Goal: Complete application form

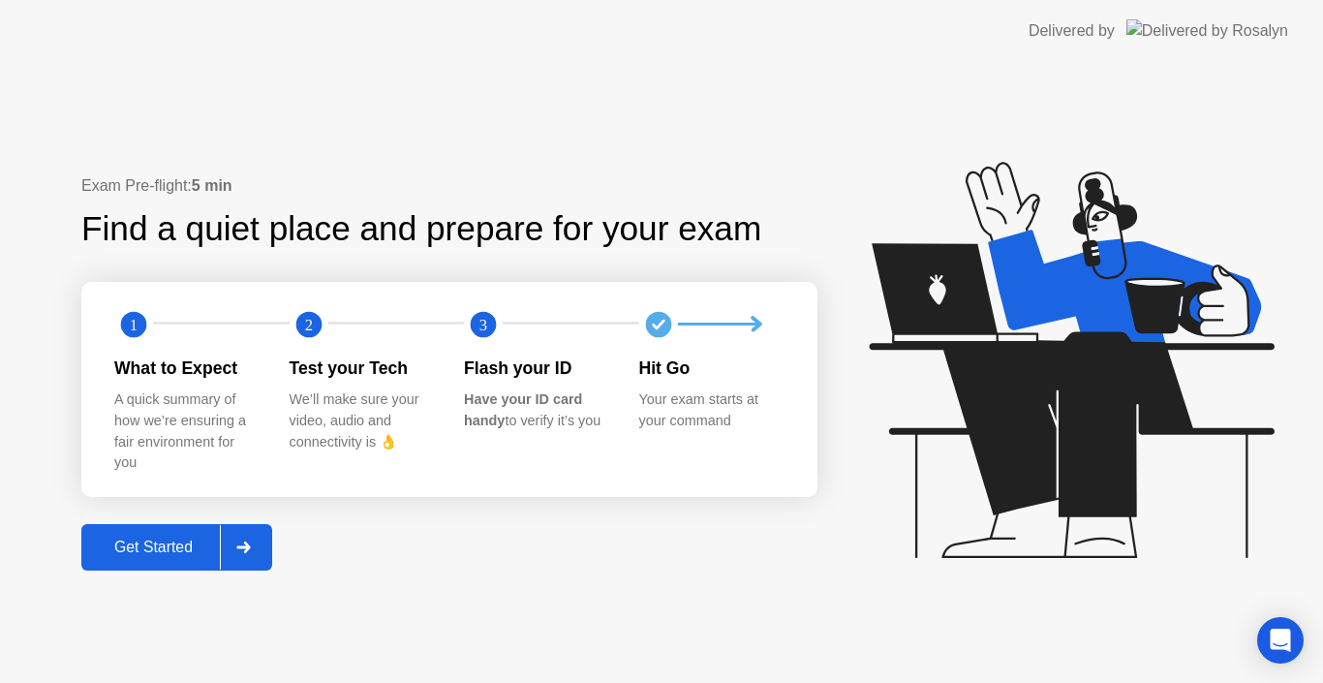
click at [174, 544] on div "Get Started" at bounding box center [153, 546] width 133 height 17
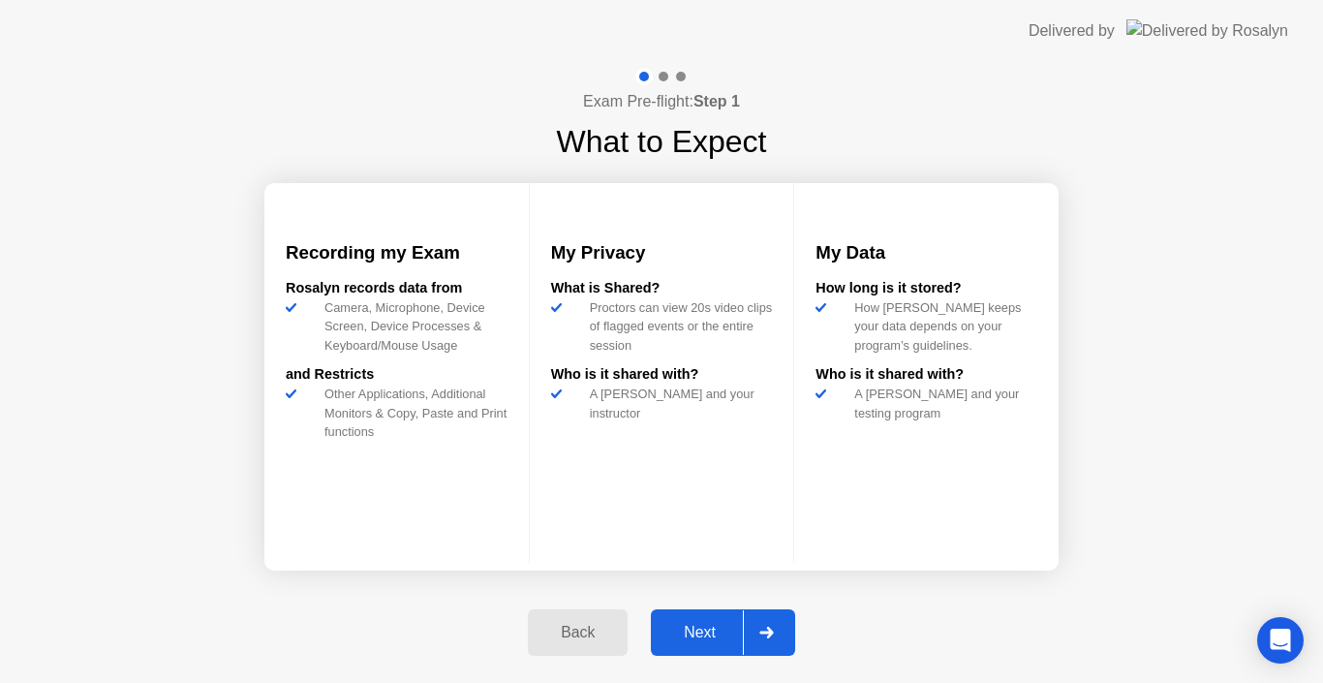
click at [712, 620] on button "Next" at bounding box center [723, 632] width 144 height 46
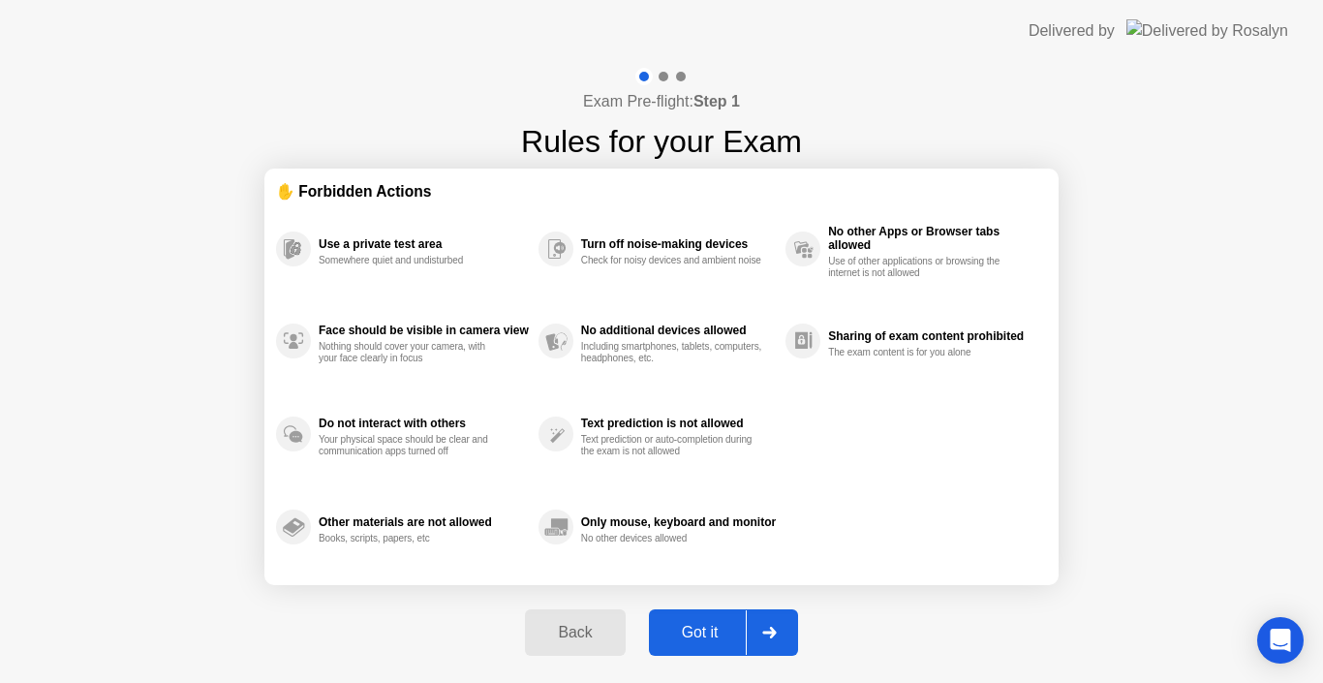
click at [716, 625] on div "Got it" at bounding box center [700, 632] width 91 height 17
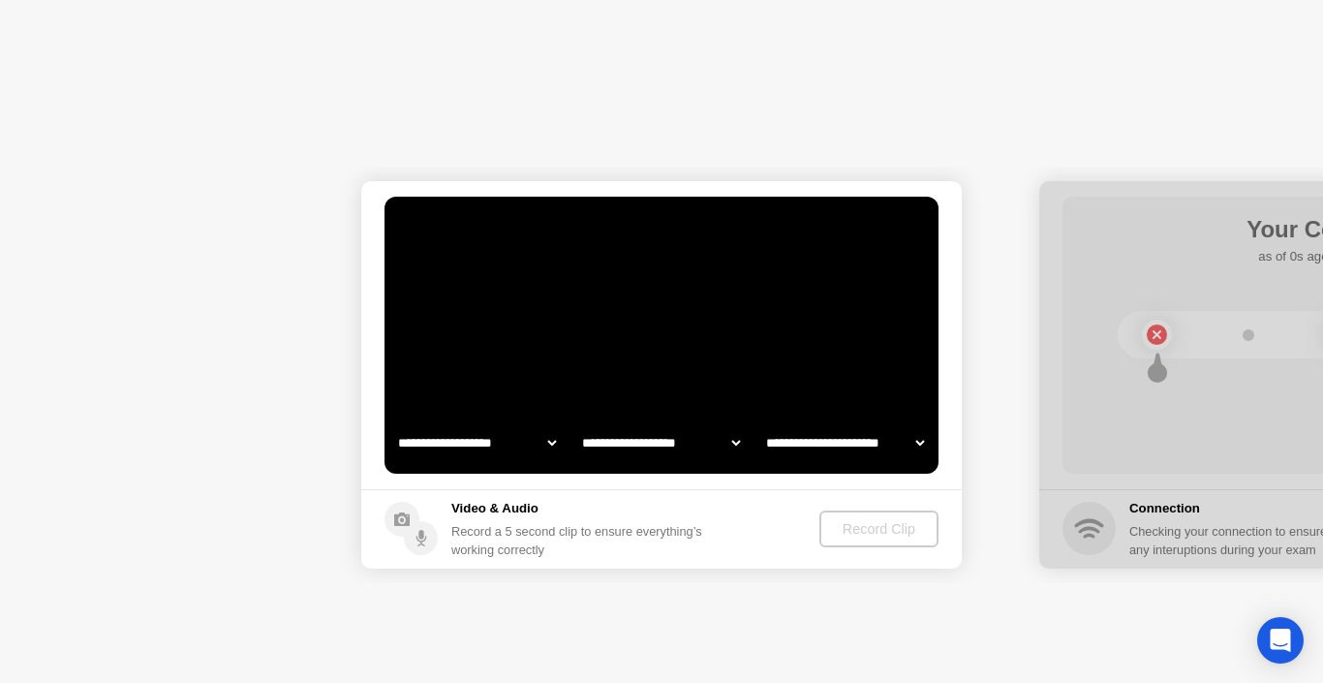
select select "**********"
select select "*******"
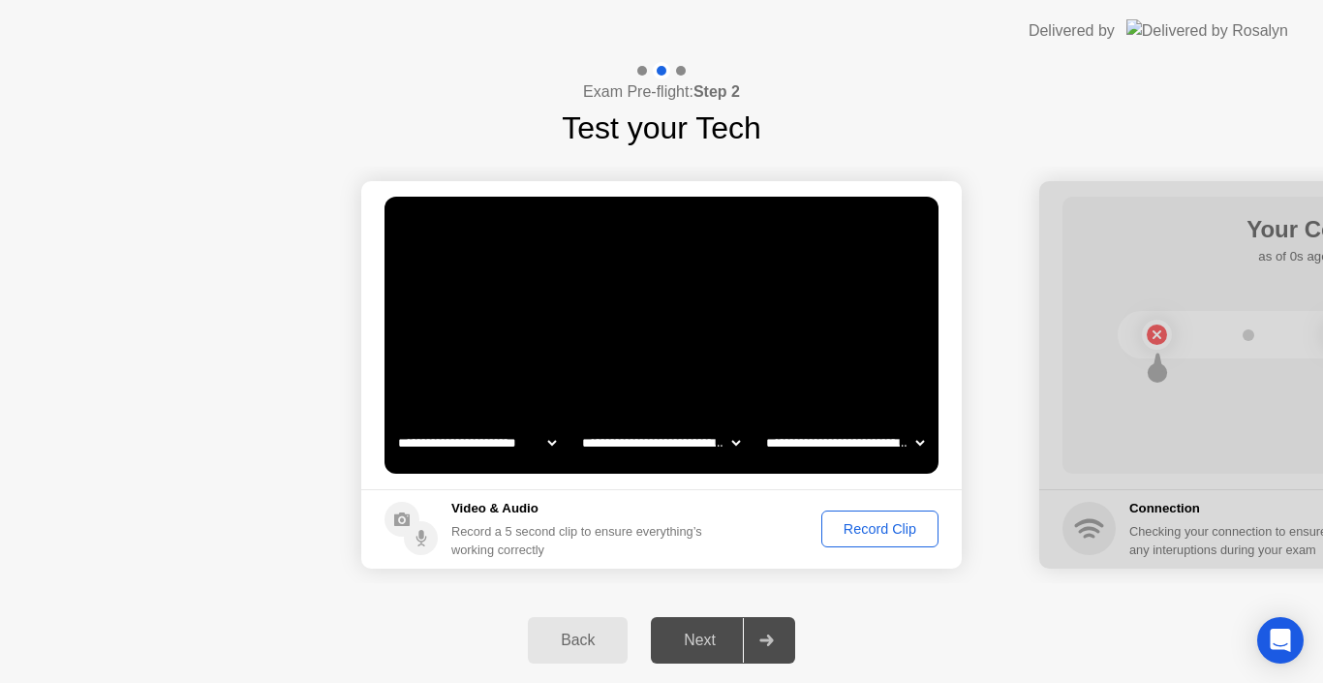
click at [882, 527] on div "Record Clip" at bounding box center [880, 528] width 104 height 15
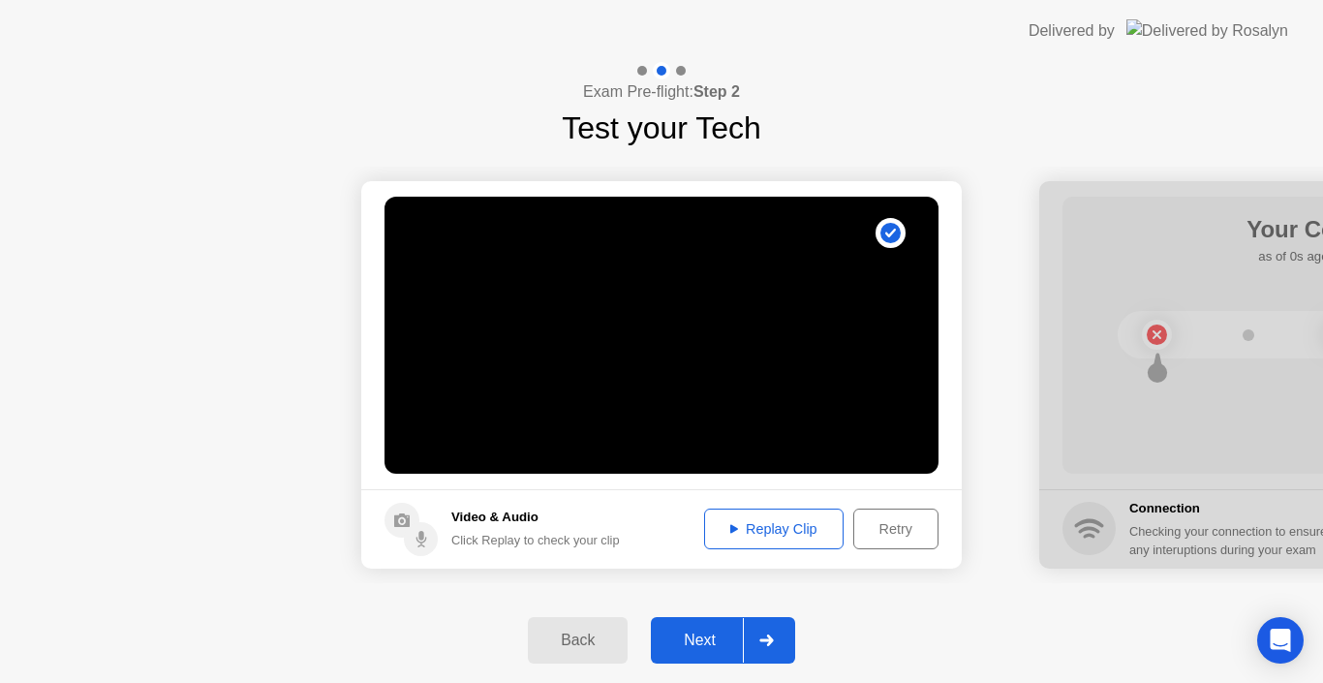
click at [700, 640] on div "Next" at bounding box center [700, 639] width 86 height 17
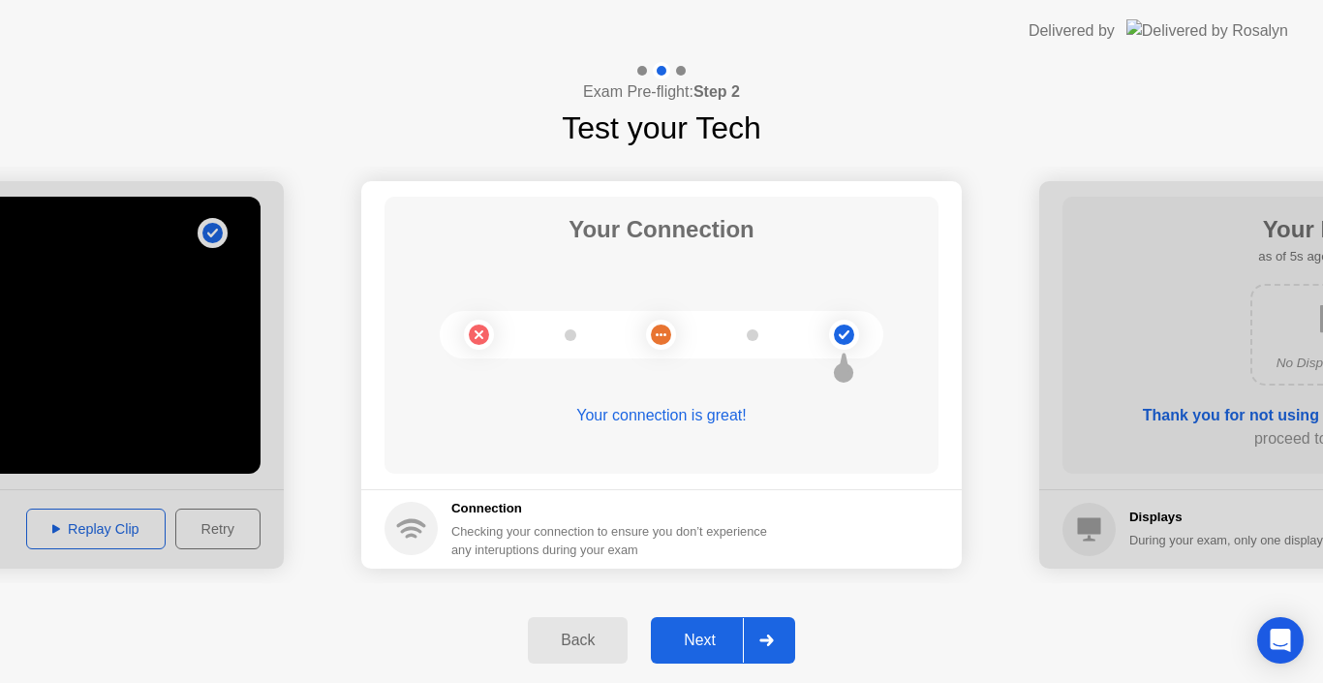
click at [692, 641] on div "Next" at bounding box center [700, 639] width 86 height 17
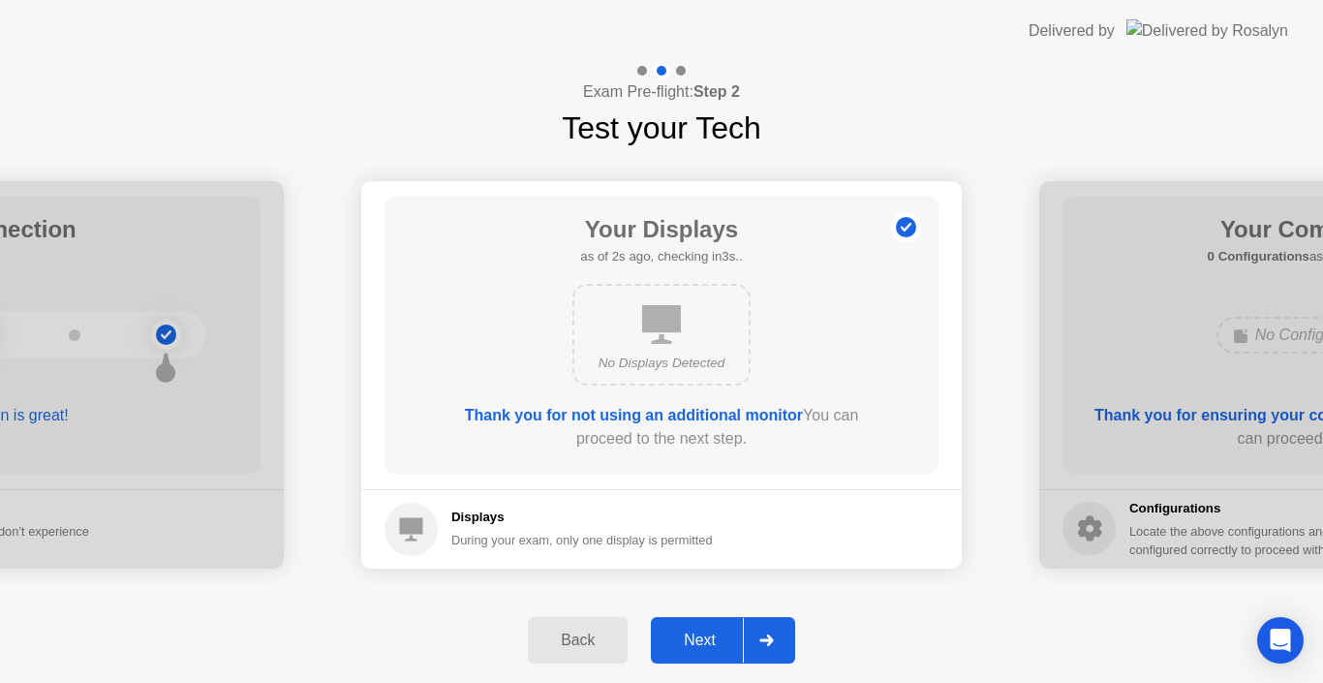
click at [691, 641] on div "Next" at bounding box center [700, 639] width 86 height 17
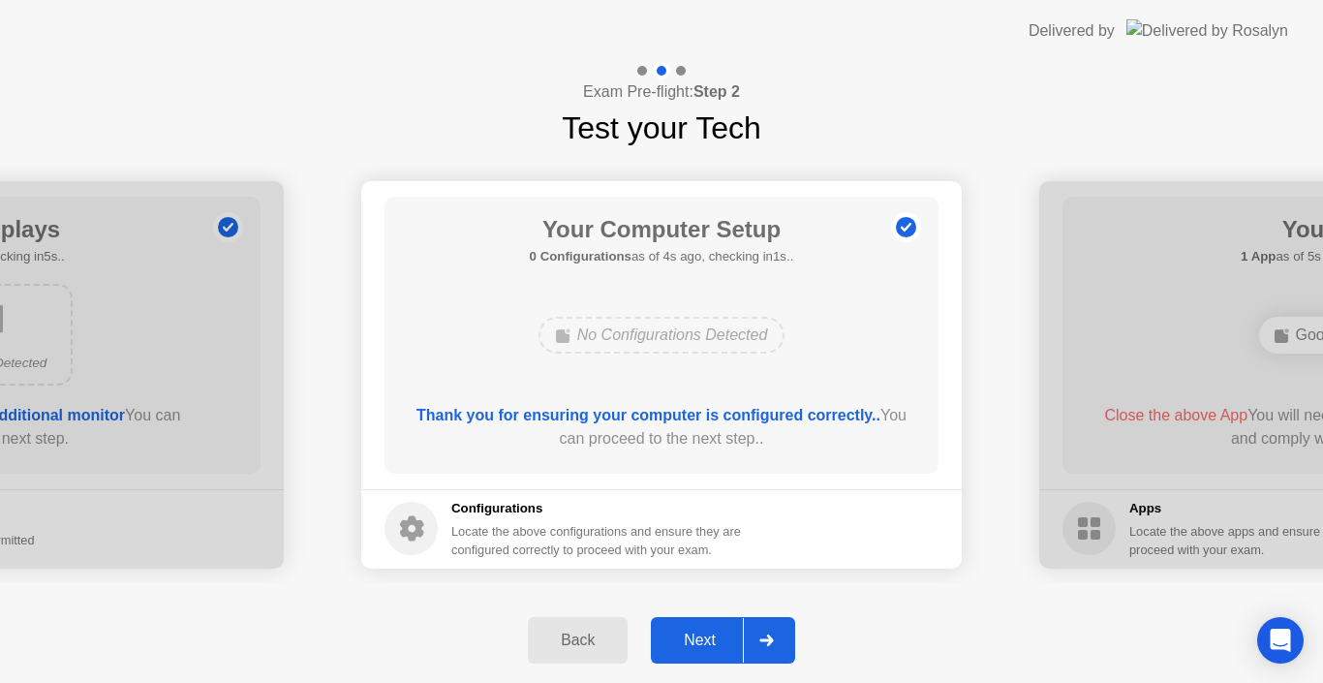
click at [679, 632] on div "Next" at bounding box center [700, 639] width 86 height 17
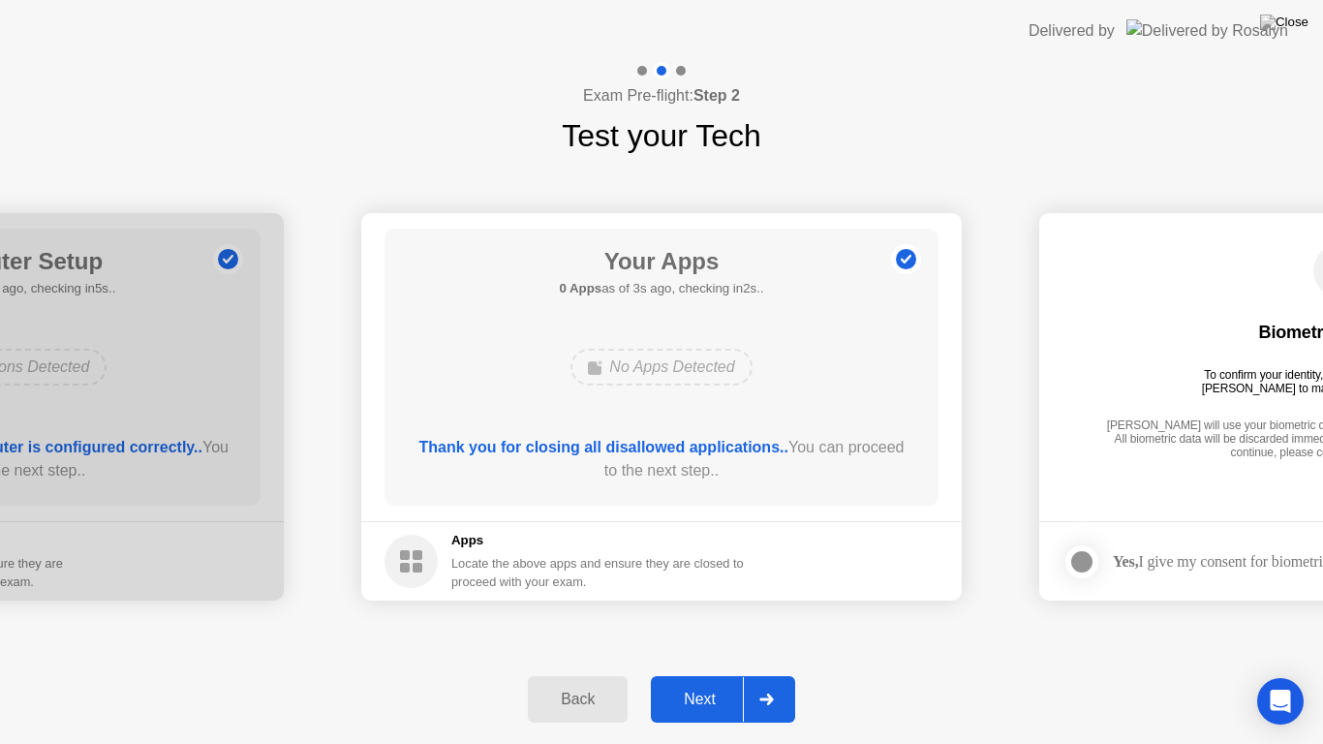
click at [688, 681] on button "Next" at bounding box center [723, 699] width 144 height 46
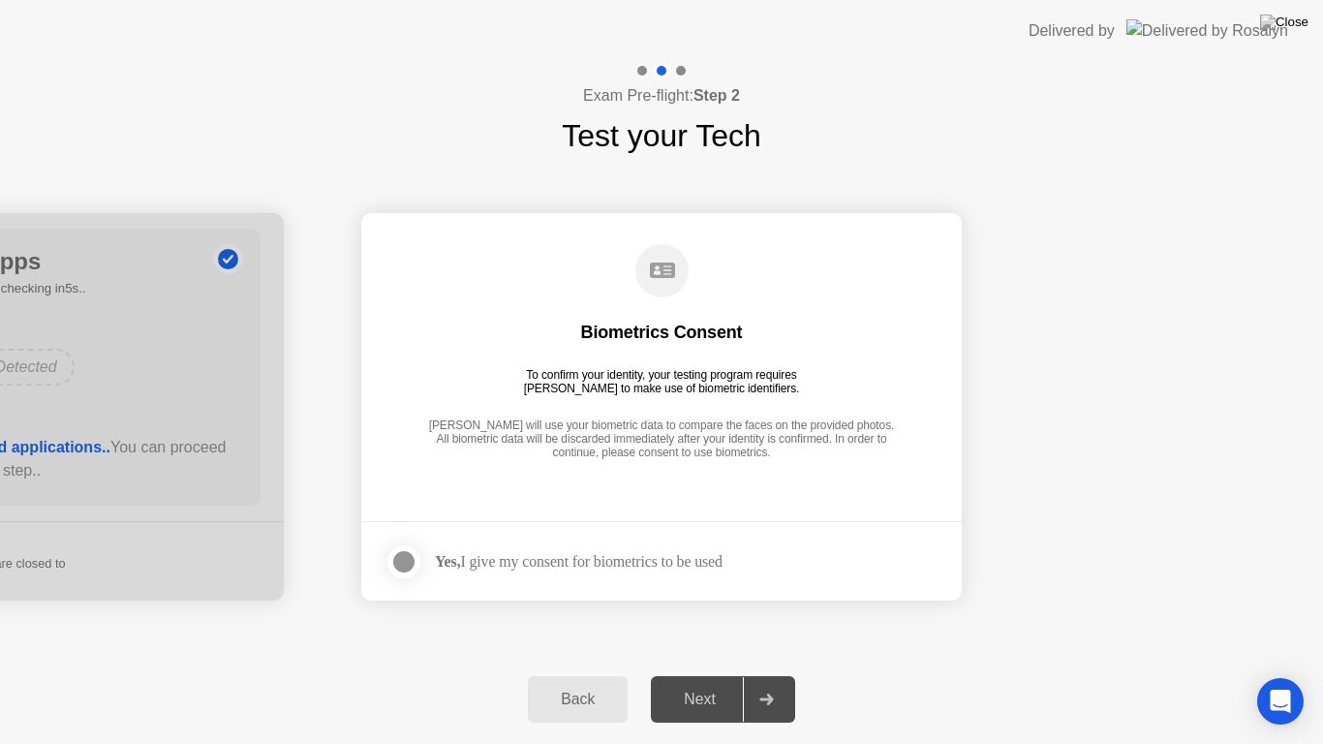
click at [414, 565] on div at bounding box center [403, 561] width 23 height 23
click at [703, 682] on div "Next" at bounding box center [700, 698] width 86 height 17
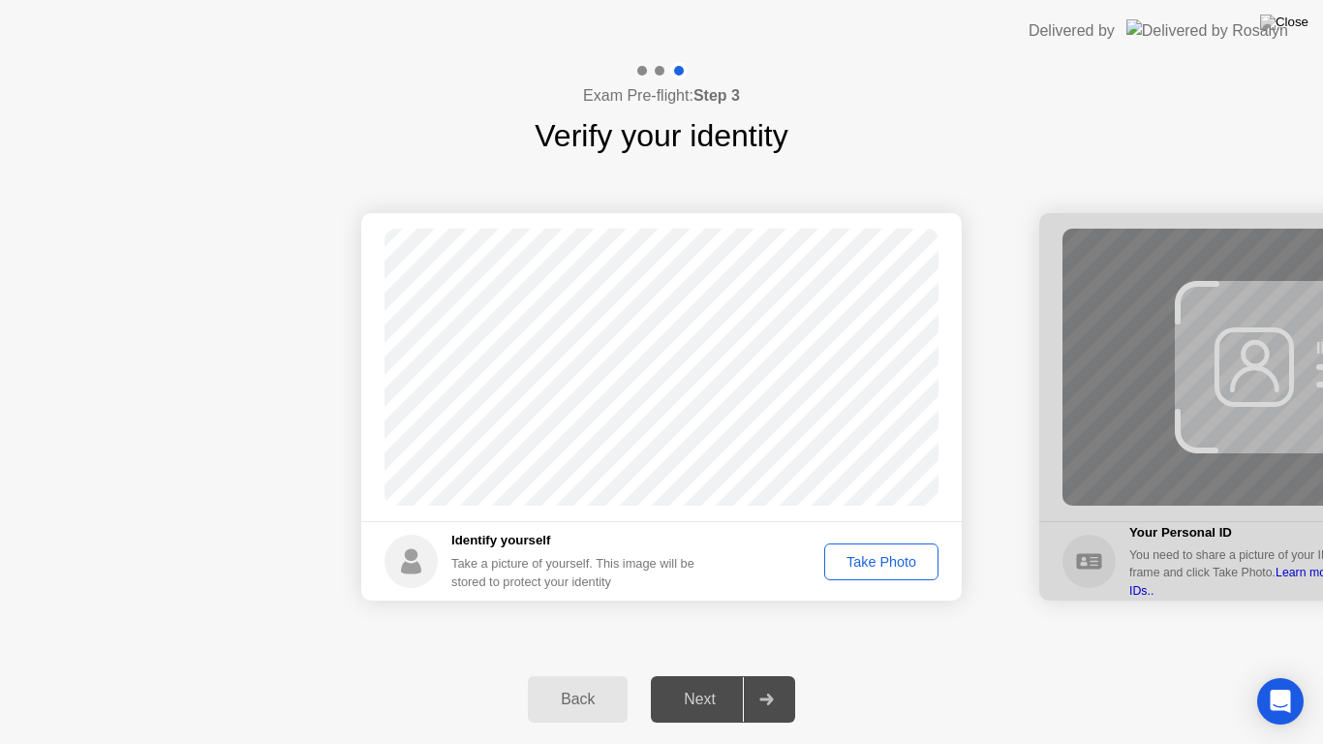
click at [882, 561] on div "Take Photo" at bounding box center [881, 561] width 101 height 15
click at [706, 682] on div "Next" at bounding box center [700, 698] width 86 height 17
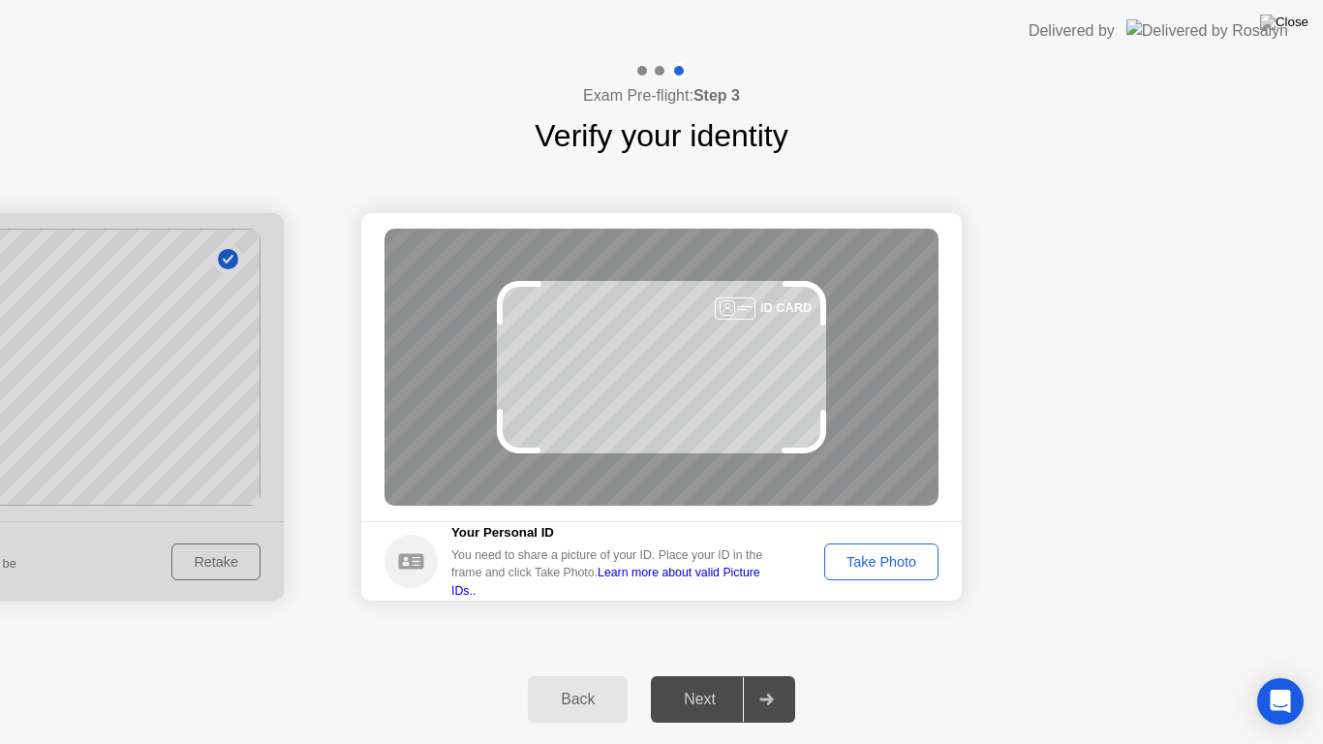
click at [880, 562] on div "Take Photo" at bounding box center [881, 561] width 101 height 15
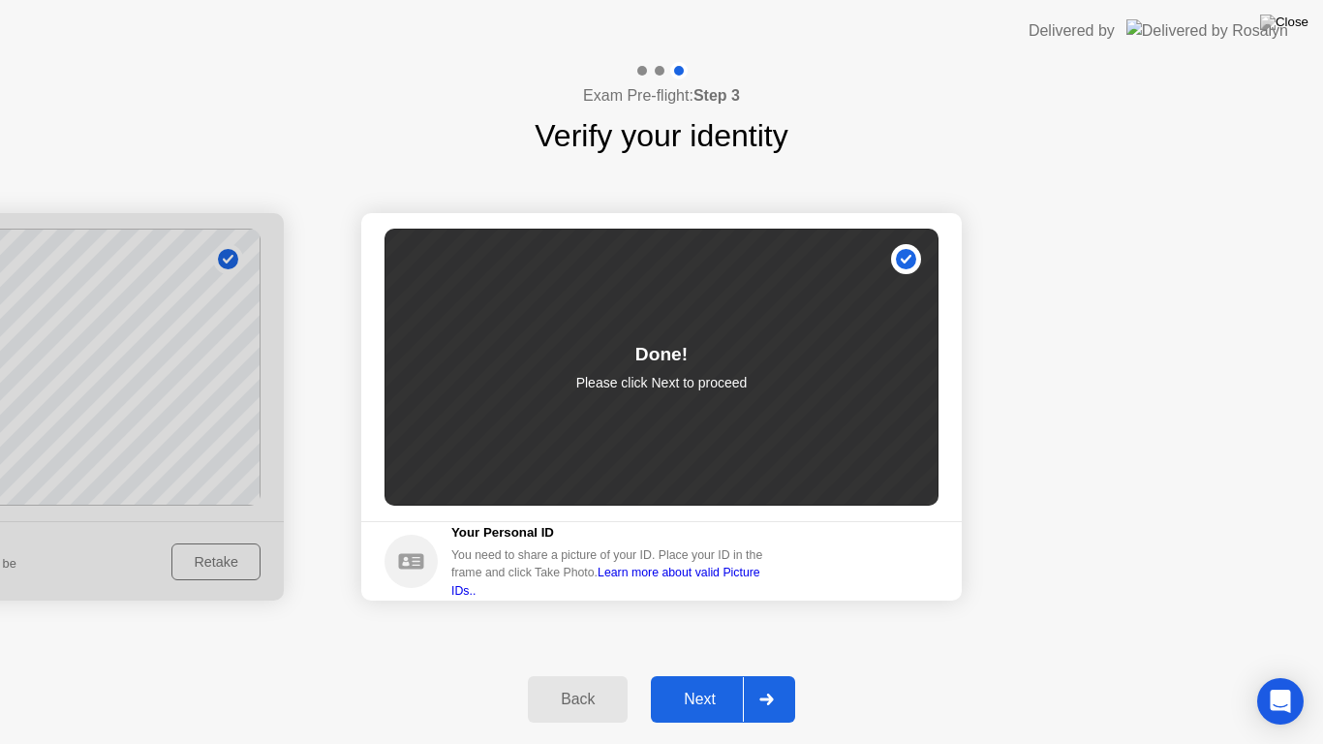
click at [689, 682] on div "Next" at bounding box center [700, 698] width 86 height 17
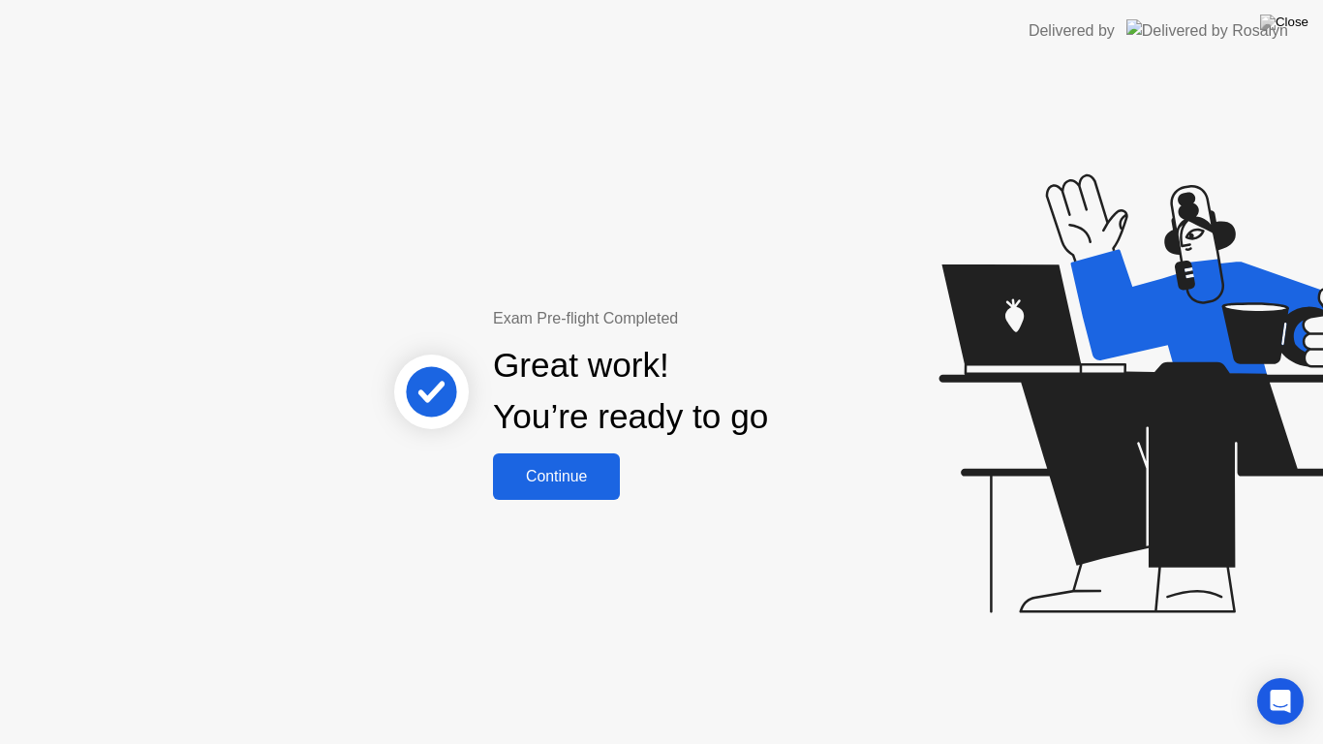
click at [540, 470] on div "Continue" at bounding box center [556, 476] width 115 height 17
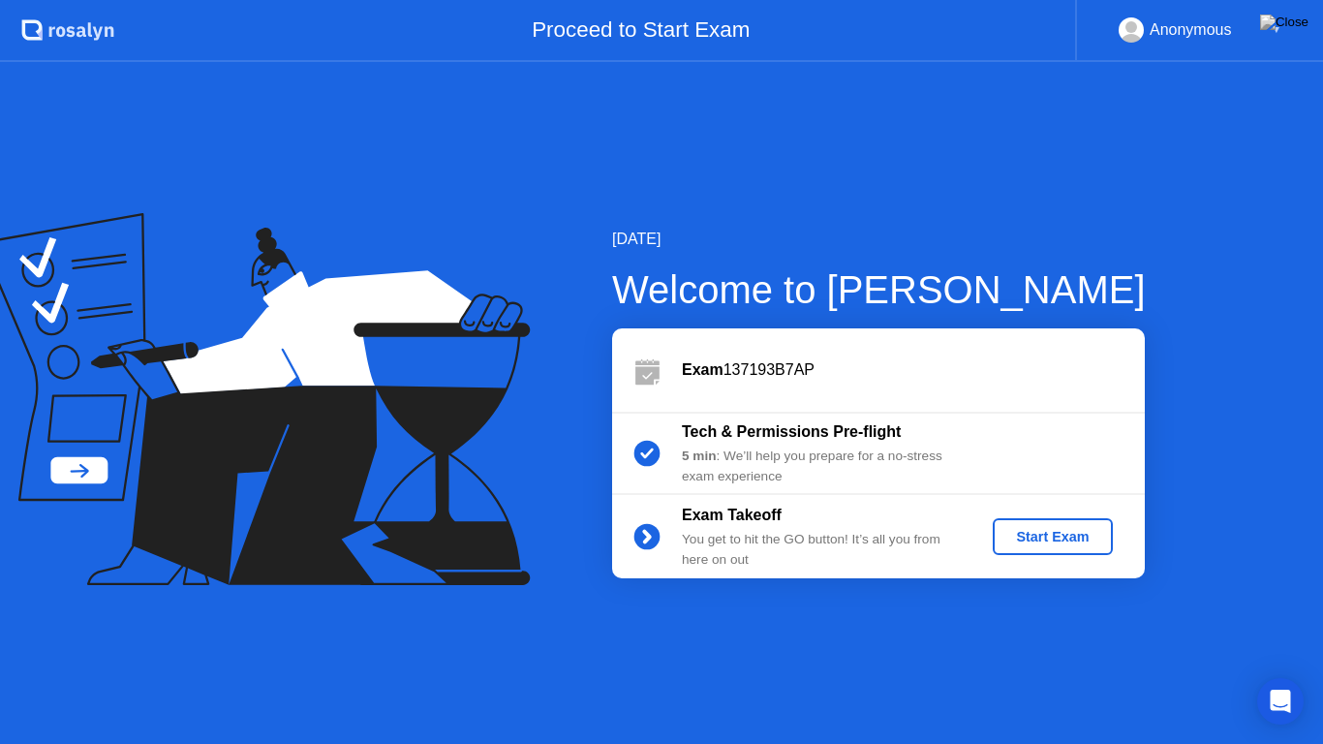
click at [1032, 534] on div "Start Exam" at bounding box center [1052, 536] width 104 height 15
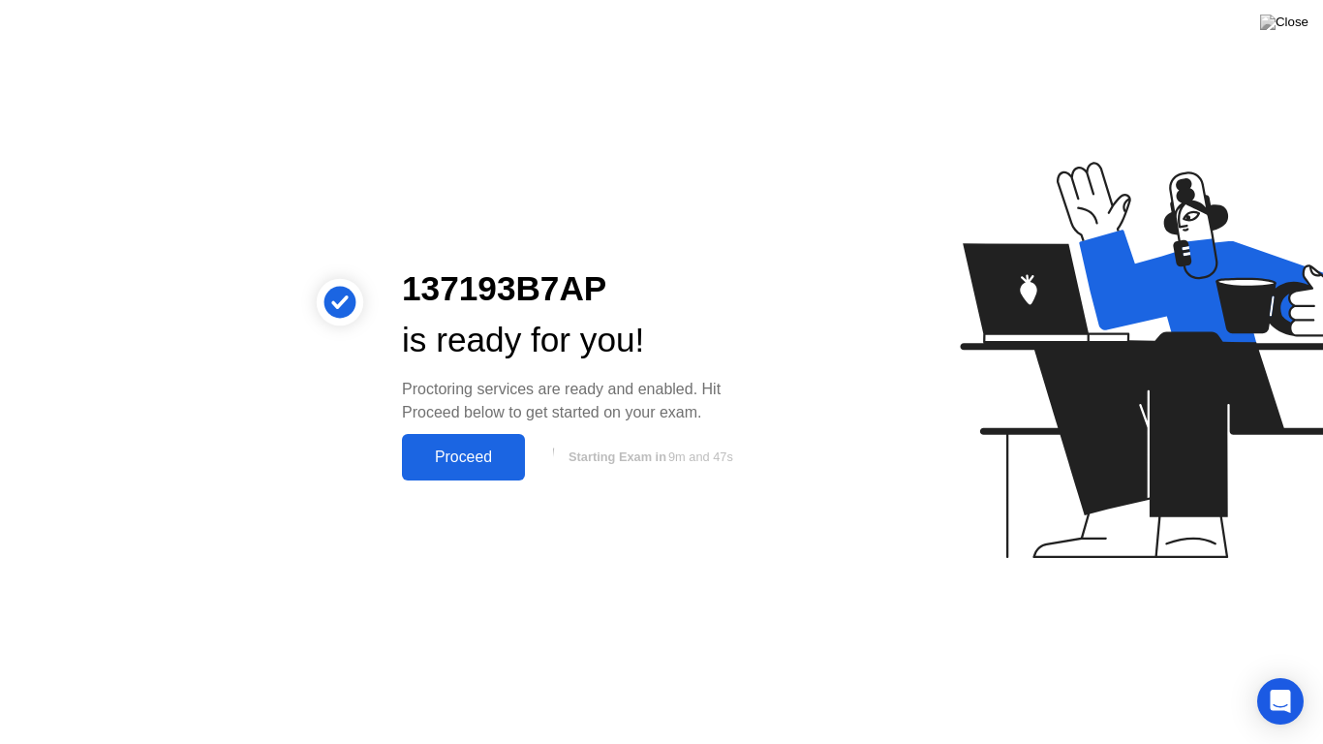
click at [440, 466] on div "Proceed" at bounding box center [463, 456] width 111 height 17
